Goal: Task Accomplishment & Management: Use online tool/utility

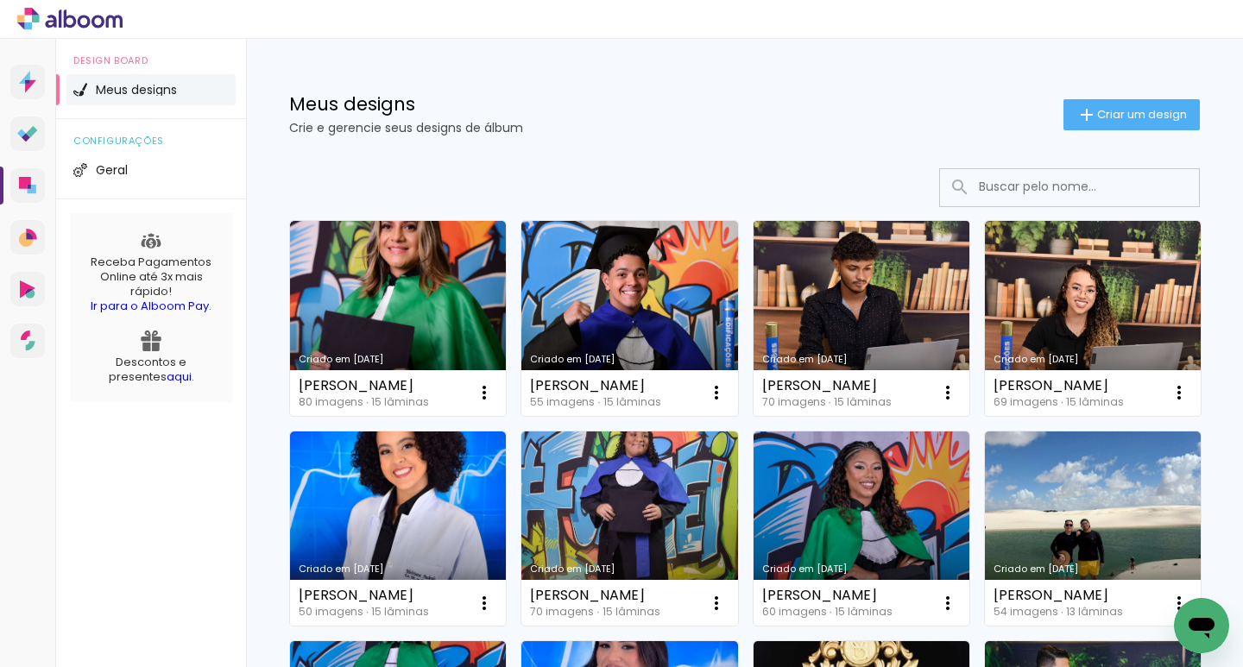
click at [891, 291] on link "Criado em [DATE]" at bounding box center [861, 318] width 216 height 195
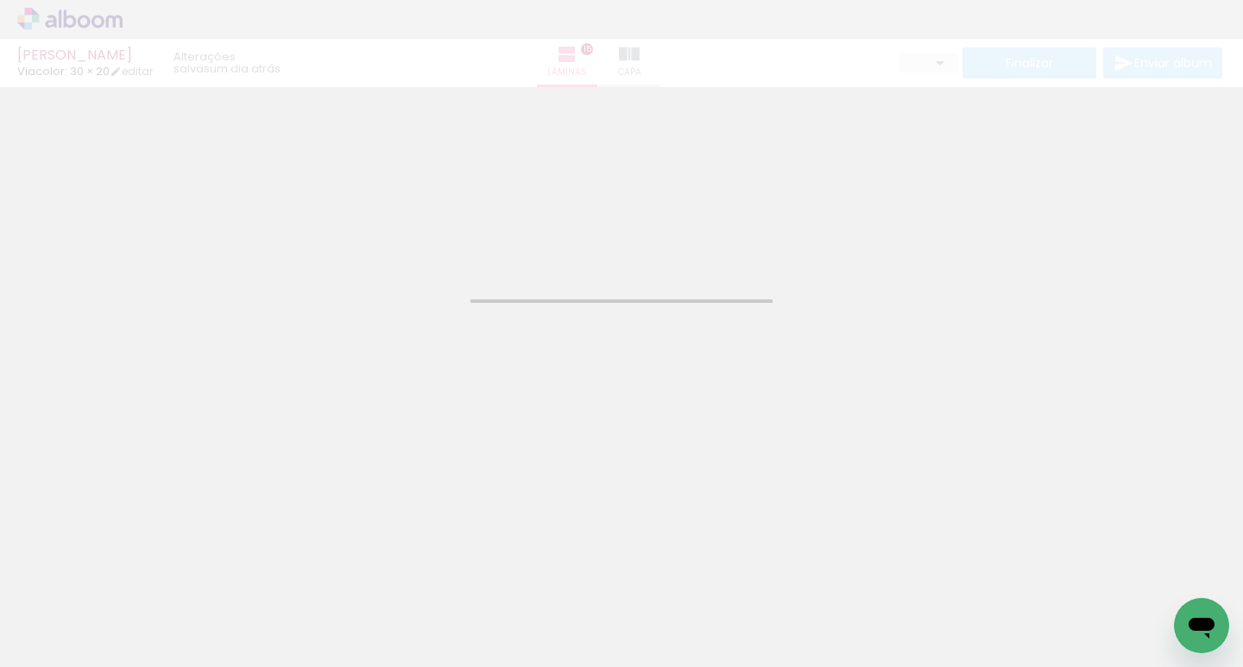
type input "JPG"
type input "Alta, 300 DPI"
